Goal: Transaction & Acquisition: Purchase product/service

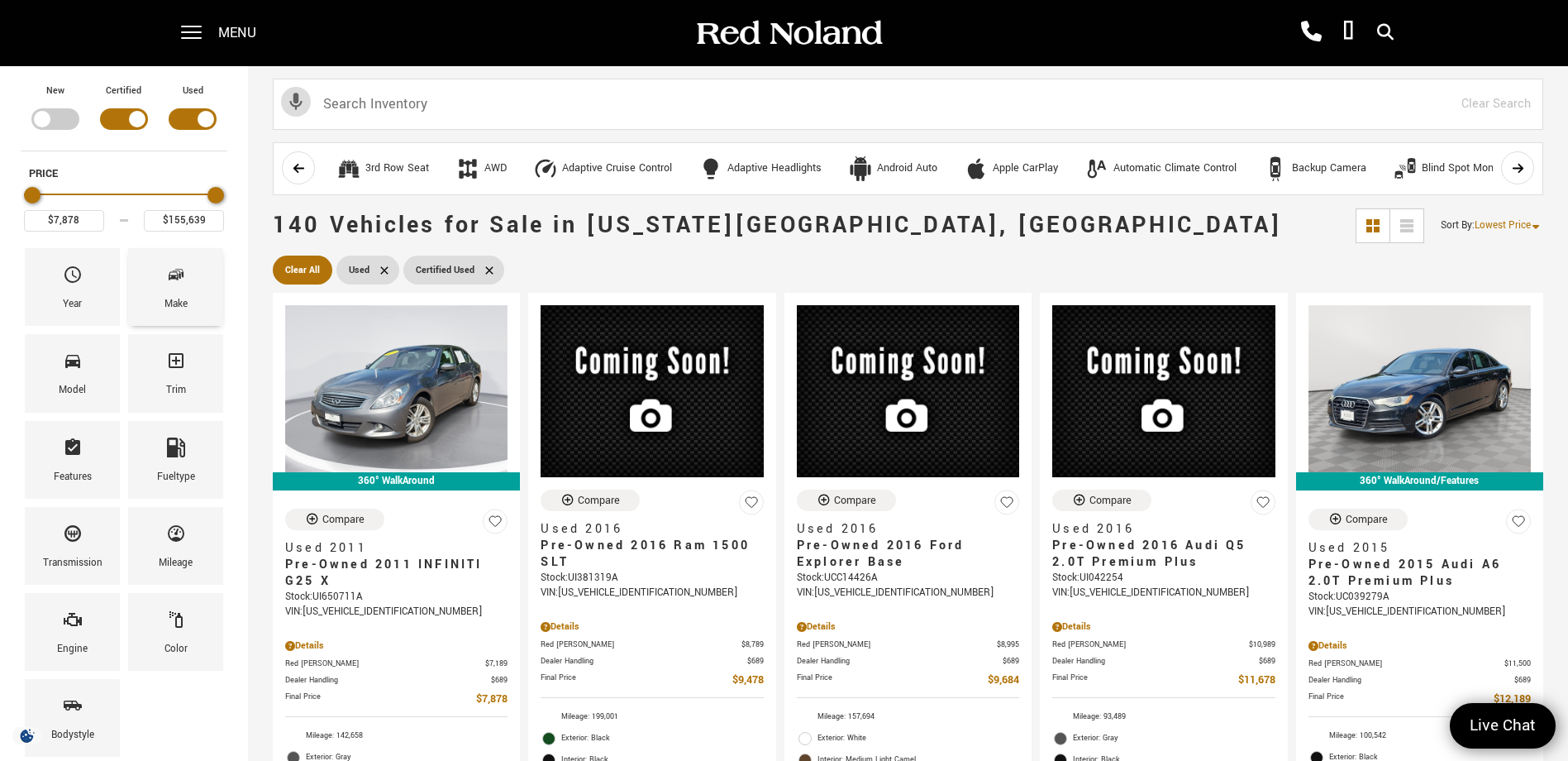
click at [189, 284] on div "Make" at bounding box center [175, 287] width 95 height 77
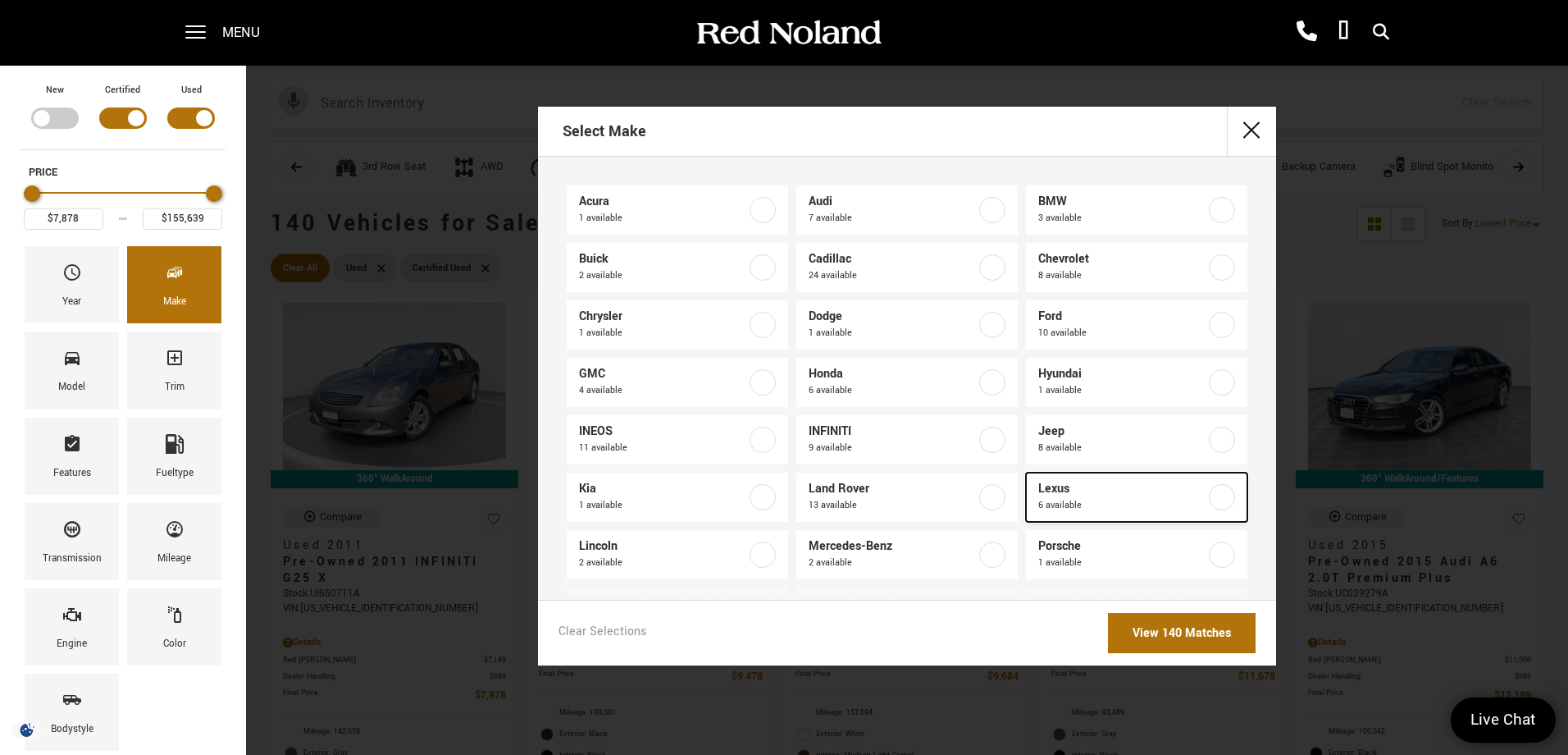
click at [1209, 502] on label at bounding box center [1222, 497] width 26 height 26
type input "$27,978"
type input "$61,578"
checkbox input "true"
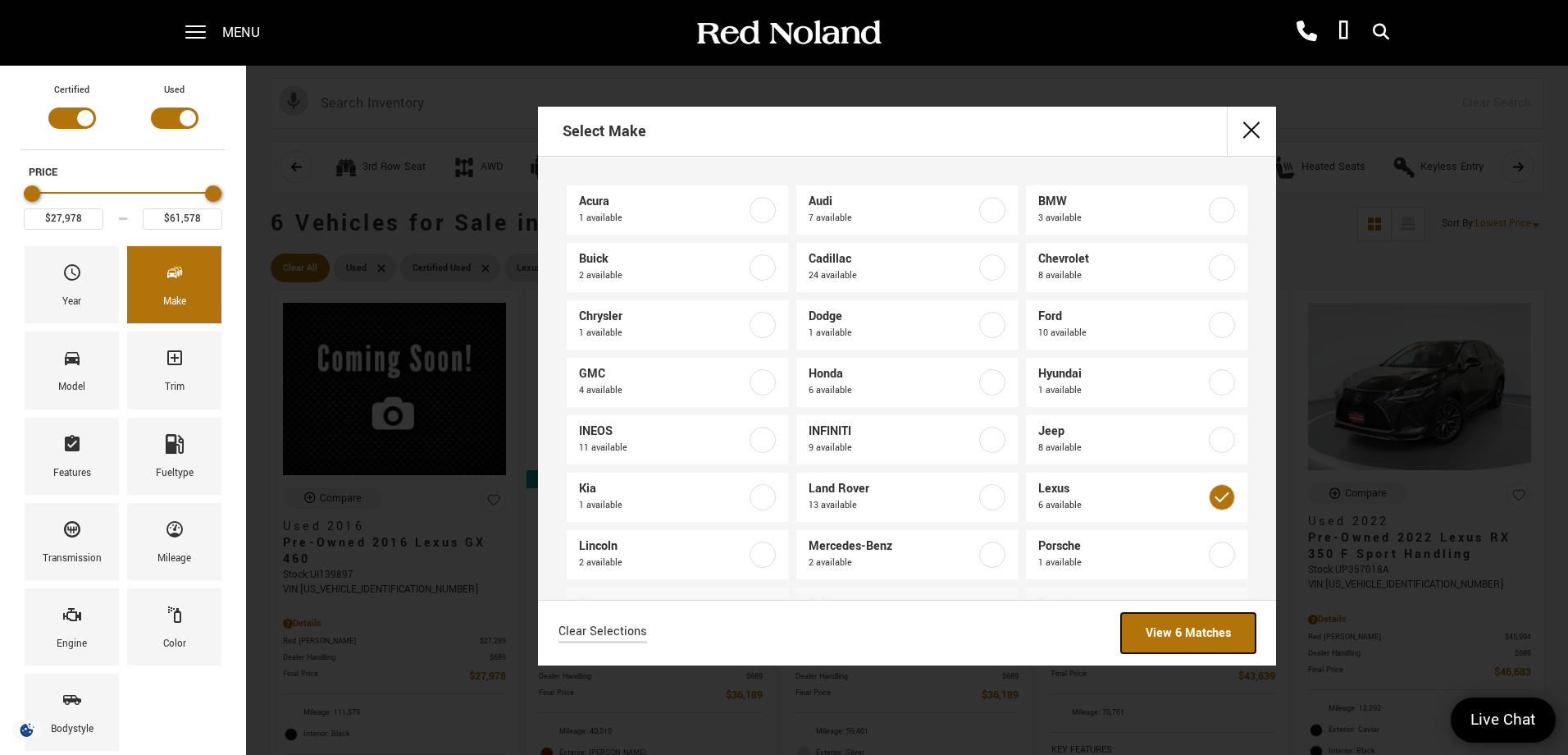
click at [1181, 637] on link "View 6 Matches" at bounding box center [1188, 633] width 134 height 41
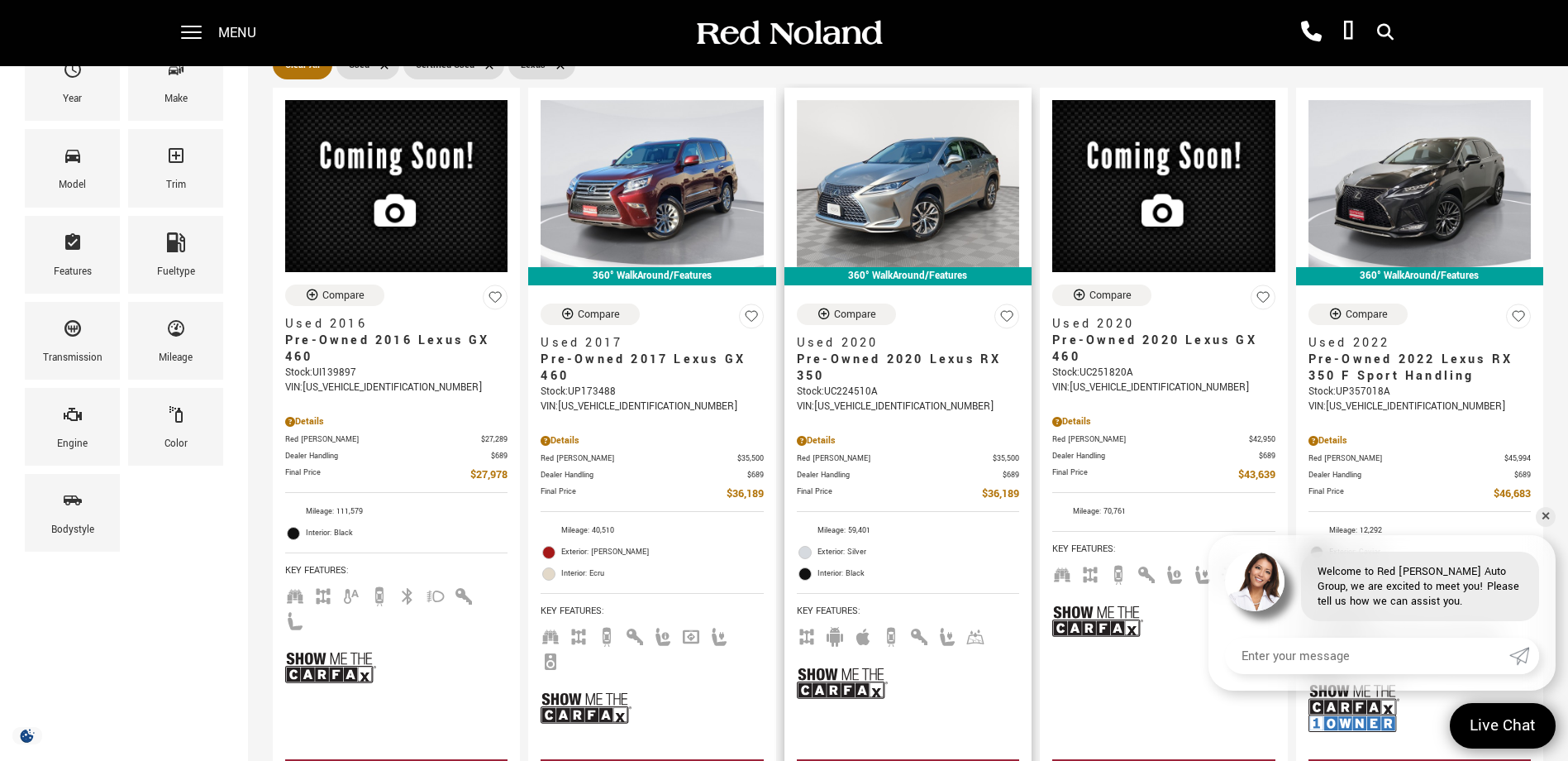
scroll to position [165, 0]
